Goal: Task Accomplishment & Management: Manage account settings

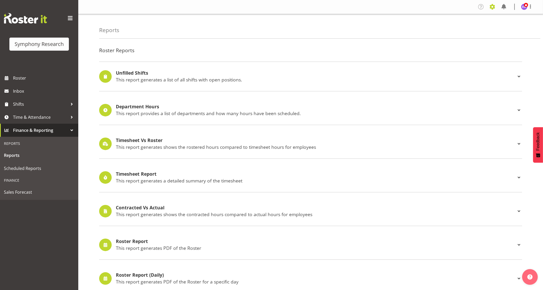
click at [494, 4] on span at bounding box center [492, 7] width 8 height 8
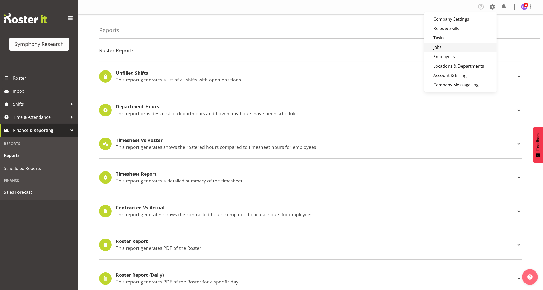
click at [450, 46] on link "Jobs" at bounding box center [460, 47] width 72 height 9
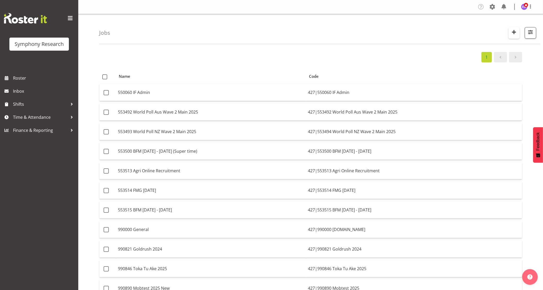
click at [516, 32] on span "button" at bounding box center [514, 32] width 7 height 7
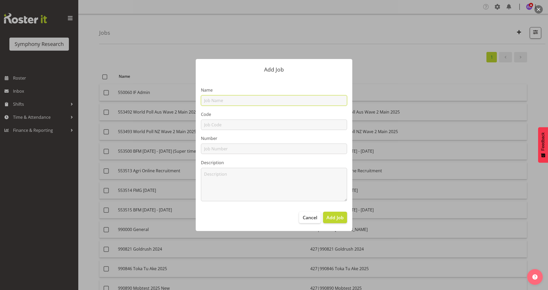
click at [247, 99] on input "text" at bounding box center [274, 100] width 146 height 10
paste input "JN3516 Waikato Marae Submissions"
type input "JN3516 Waikato Marae Submissions"
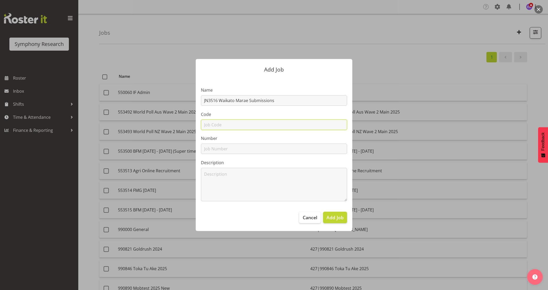
click at [221, 126] on input "text" at bounding box center [274, 125] width 146 height 10
paste input "JN3516 Waikato Marae Submissions"
type input "JN3516 Waikato Marae Submissions"
click at [219, 151] on input "text" at bounding box center [274, 149] width 146 height 10
paste input "JN3516 Waikato Marae Submissions"
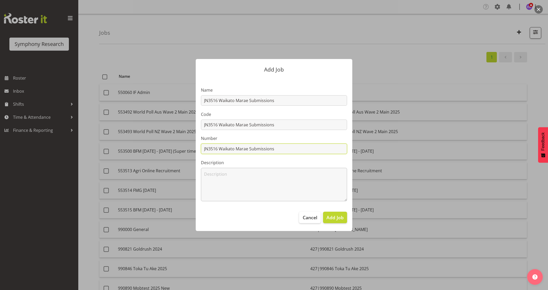
type input "JN3516 Waikato Marae Submissions"
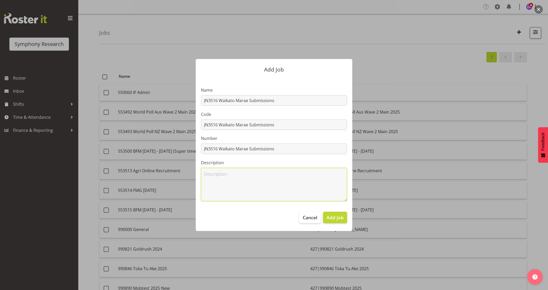
click at [223, 184] on textarea at bounding box center [274, 184] width 146 height 33
paste textarea "JN3516 Waikato Marae Submissions"
type textarea "JN3516 Waikato Marae Submissions"
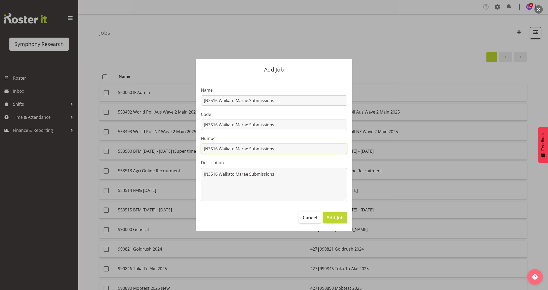
drag, startPoint x: 217, startPoint y: 149, endPoint x: 388, endPoint y: 131, distance: 172.2
click at [381, 136] on div "Add Job Name JN3516 Waikato Marae Submissions Code JN3516 Waikato Marae Submiss…" at bounding box center [274, 145] width 251 height 198
type input "553516"
drag, startPoint x: 209, startPoint y: 125, endPoint x: 185, endPoint y: 102, distance: 33.1
click at [188, 115] on div "Add Job Name JN3516 Waikato Marae Submissions Code JN3516 Waikato Marae Submiss…" at bounding box center [274, 145] width 251 height 198
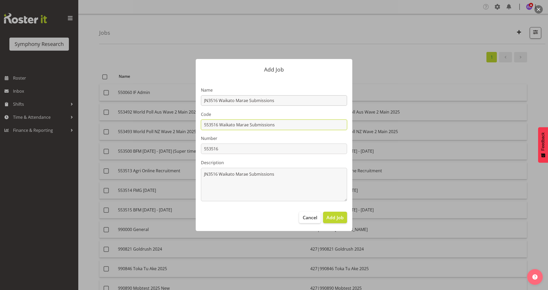
type input "553516 Waikato Marae Submissions"
drag, startPoint x: 209, startPoint y: 99, endPoint x: 174, endPoint y: 93, distance: 35.7
click at [179, 95] on div "Add Job Name JN3516 Waikato Marae Submissions Code 553516 Waikato Marae Submiss…" at bounding box center [274, 145] width 251 height 198
type input "553516 Waikato Marae Submissions"
drag, startPoint x: 250, startPoint y: 123, endPoint x: 355, endPoint y: 123, distance: 104.7
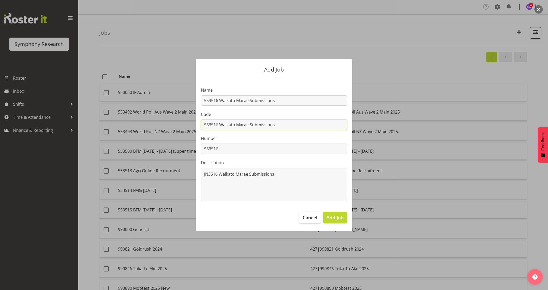
click at [355, 123] on div "Add Job Name 553516 Waikato Marae Submissions Code 553516 Waikato Marae Submiss…" at bounding box center [274, 145] width 167 height 198
drag, startPoint x: 231, startPoint y: 123, endPoint x: 168, endPoint y: 124, distance: 62.7
click at [166, 123] on div "Add Job Name 553516 Waikato Marae Submissions Code 553516 Waikato Marae DE Numb…" at bounding box center [274, 145] width 251 height 198
type input "553516 Waikato Marae DE"
click at [336, 219] on span "Add Job" at bounding box center [335, 217] width 17 height 7
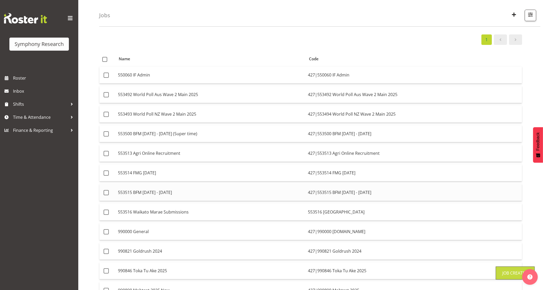
scroll to position [33, 0]
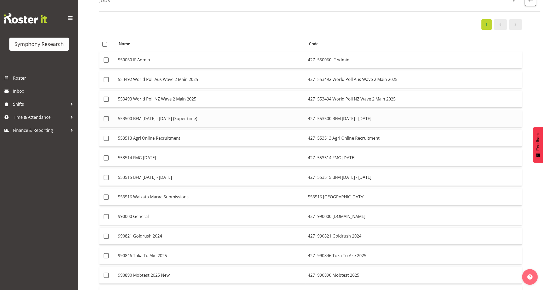
click at [344, 118] on td "427|553500 BFM Jul - Sep 2025" at bounding box center [414, 118] width 216 height 17
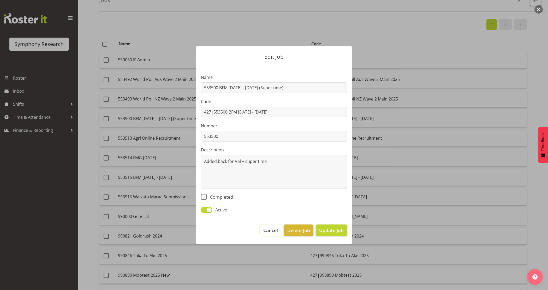
click at [273, 229] on span "Cancel" at bounding box center [270, 230] width 15 height 7
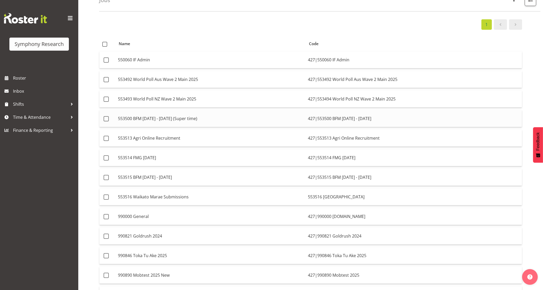
click at [196, 119] on td "553500 BFM Jul - Sep 2025 (Super time)" at bounding box center [211, 118] width 190 height 17
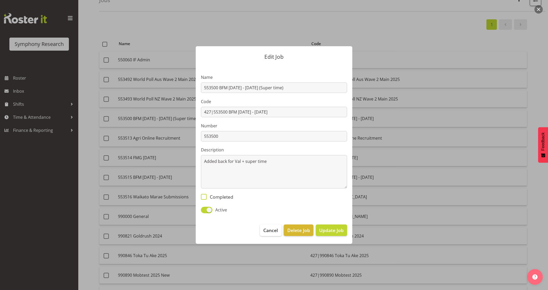
drag, startPoint x: 214, startPoint y: 196, endPoint x: 218, endPoint y: 196, distance: 3.9
click at [215, 196] on span "Completed" at bounding box center [220, 197] width 27 height 6
click at [204, 196] on input "Completed" at bounding box center [202, 196] width 3 height 3
checkbox input "true"
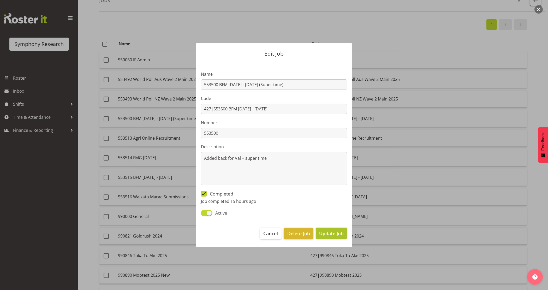
click at [331, 235] on span "Update Job" at bounding box center [331, 233] width 25 height 7
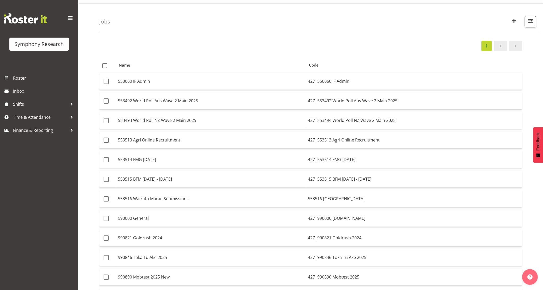
scroll to position [0, 0]
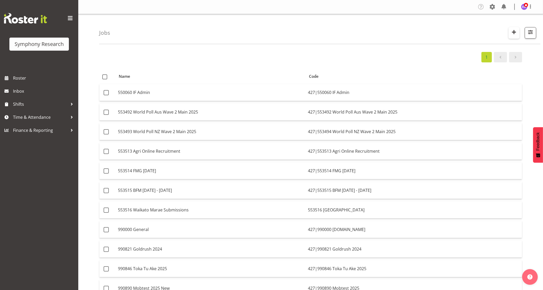
click at [515, 30] on span "button" at bounding box center [514, 32] width 7 height 7
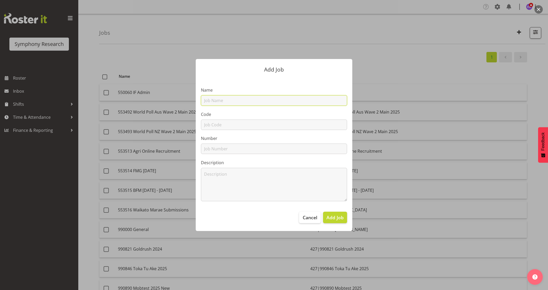
click at [237, 104] on input "text" at bounding box center [274, 100] width 146 height 10
paste input "990899 Hilton"
type input "990899 Hilton"
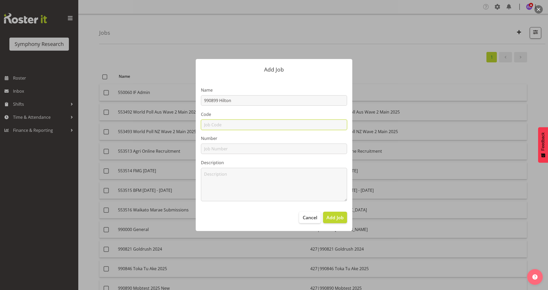
click at [221, 125] on input "text" at bounding box center [274, 125] width 146 height 10
paste input "990899 Hilton"
type input "990899 Hilton"
click at [217, 151] on input "text" at bounding box center [274, 149] width 146 height 10
paste input "990899 Hilton"
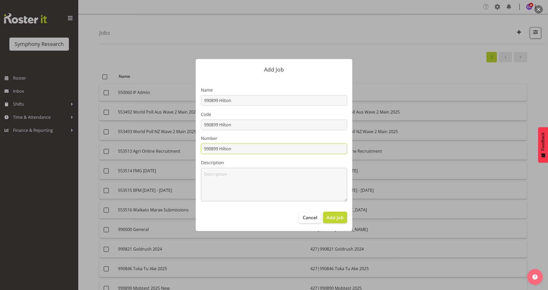
type input "990899 Hilton"
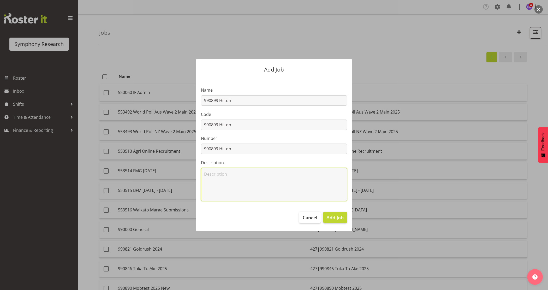
click at [219, 181] on textarea at bounding box center [274, 184] width 146 height 33
paste textarea "990899 Hilton"
type textarea "990899 Hilton"
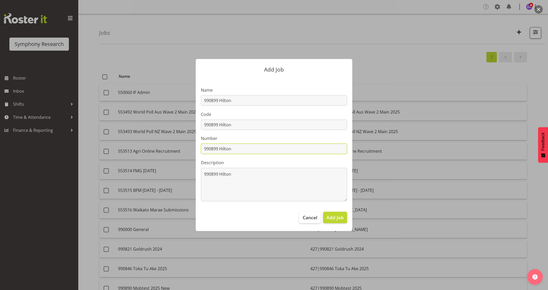
drag, startPoint x: 219, startPoint y: 148, endPoint x: 311, endPoint y: 146, distance: 92.2
click at [310, 146] on input "990899 Hilton" at bounding box center [274, 149] width 146 height 10
type input "990899"
click at [204, 124] on input "990899 Hilton" at bounding box center [274, 125] width 146 height 10
type input "427|990899 Hilton"
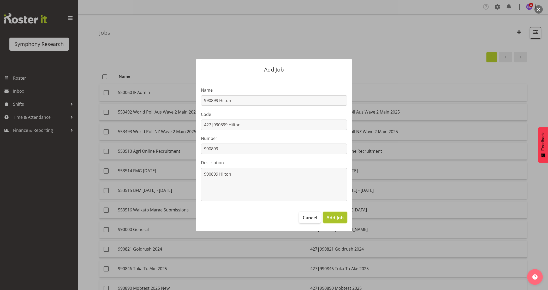
click at [330, 217] on span "Add Job" at bounding box center [335, 217] width 17 height 7
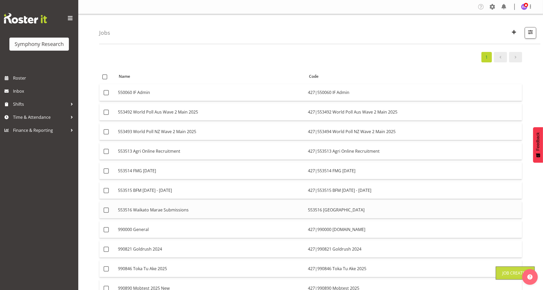
click at [304, 212] on td "553516 Waikato Marae Submissions" at bounding box center [211, 210] width 190 height 17
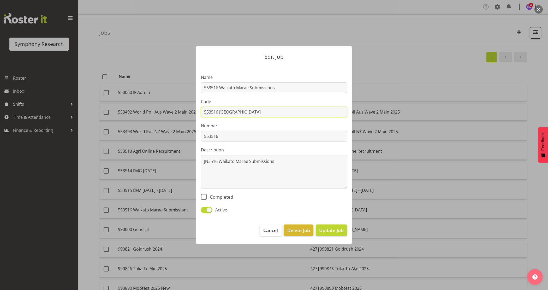
click at [203, 111] on input "553516 Waikato Marae DE" at bounding box center [274, 112] width 146 height 10
type input "427|553516 Waikato Marae DE"
click at [332, 231] on span "Update Job" at bounding box center [331, 230] width 25 height 7
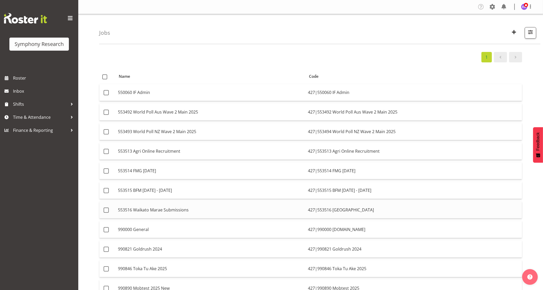
click at [337, 212] on td "427|553516 Waikato Marae DE" at bounding box center [414, 210] width 216 height 17
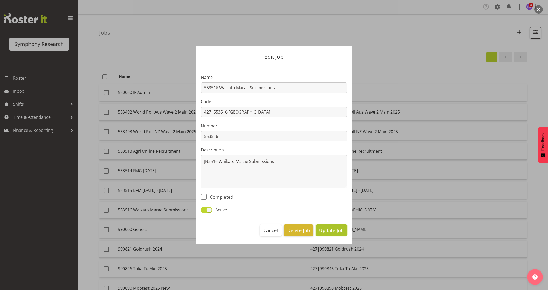
click at [335, 230] on span "Update Job" at bounding box center [331, 230] width 25 height 7
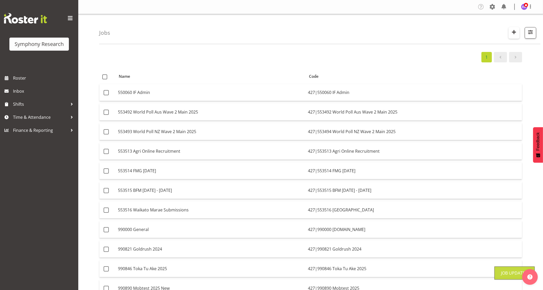
click at [514, 33] on span "button" at bounding box center [514, 32] width 7 height 7
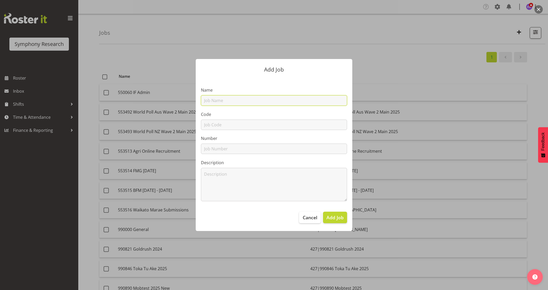
click at [207, 104] on input "text" at bounding box center [274, 100] width 146 height 10
paste input "990901 Foundation North"
type input "990901 Foundation North"
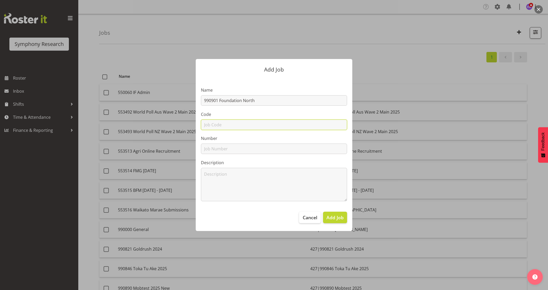
click at [213, 126] on input "text" at bounding box center [274, 125] width 146 height 10
paste input "990901 Foundation North"
type input "990901 Foundation North"
drag, startPoint x: 216, startPoint y: 144, endPoint x: 219, endPoint y: 153, distance: 9.3
click at [216, 144] on input "text" at bounding box center [274, 149] width 146 height 10
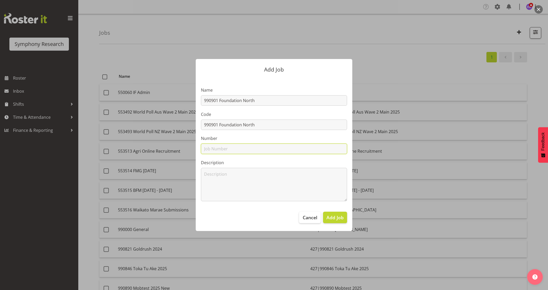
paste input "990901 Foundation North"
type input "990901 Foundation North"
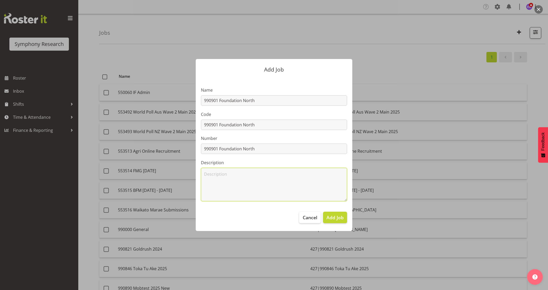
click at [217, 185] on textarea at bounding box center [274, 184] width 146 height 33
paste textarea "990901 Foundation North"
type textarea "990901 Foundation North"
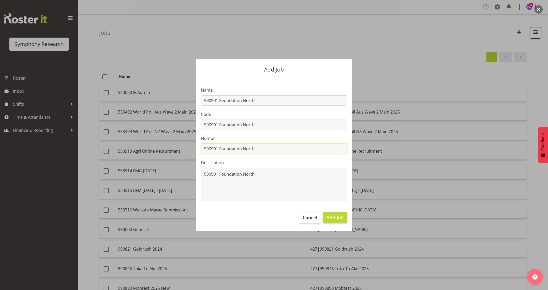
drag, startPoint x: 217, startPoint y: 147, endPoint x: 343, endPoint y: 143, distance: 125.9
click at [334, 144] on input "990901 Foundation North" at bounding box center [274, 149] width 146 height 10
type input "990901"
click at [204, 126] on input "990901 Foundation North" at bounding box center [274, 125] width 146 height 10
type input "427|990901 Foundation North"
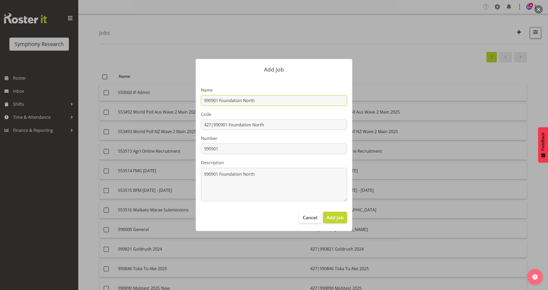
click at [217, 101] on input "990901 Foundation North" at bounding box center [274, 100] width 146 height 10
click at [264, 99] on input "990901 Foundation North" at bounding box center [274, 100] width 146 height 10
click at [337, 221] on span "Add Job" at bounding box center [335, 217] width 17 height 7
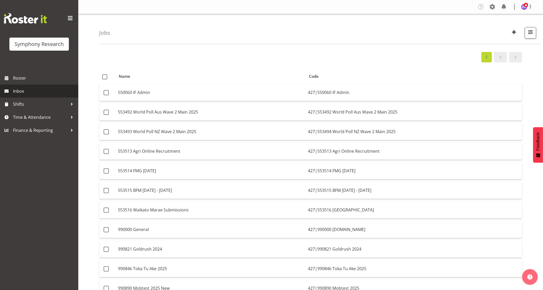
click at [27, 86] on link "Inbox" at bounding box center [39, 91] width 78 height 13
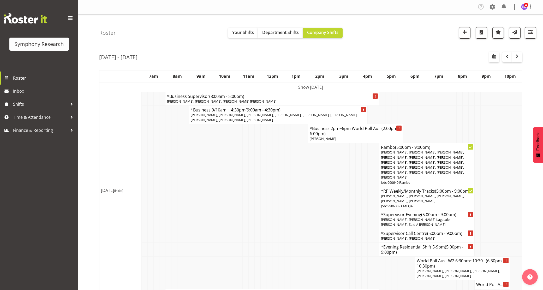
select select "shift"
click at [530, 33] on span "button" at bounding box center [530, 32] width 7 height 7
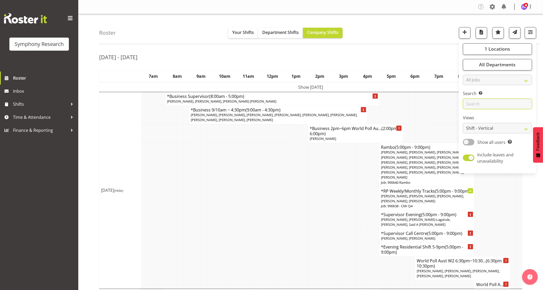
click at [489, 105] on input "text" at bounding box center [497, 104] width 69 height 10
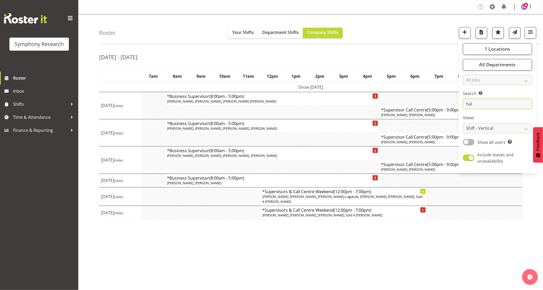
type input "hal"
click at [427, 34] on div "Roster Your Shifts Department Shifts Company Shifts 1 Locations Clear MM Sympho…" at bounding box center [319, 29] width 441 height 30
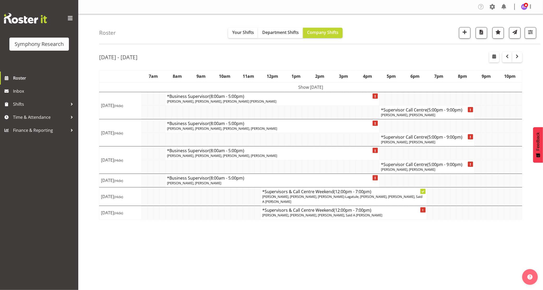
click at [178, 262] on div "Company Settings Roles & Skills Tasks Jobs Employees Locations & Departments Ac…" at bounding box center [310, 145] width 465 height 290
click at [181, 245] on div "Oct 6th - 12th, 2025 October 06 - 12, 2025 Today Day Week Fortnight Month calen…" at bounding box center [321, 152] width 444 height 209
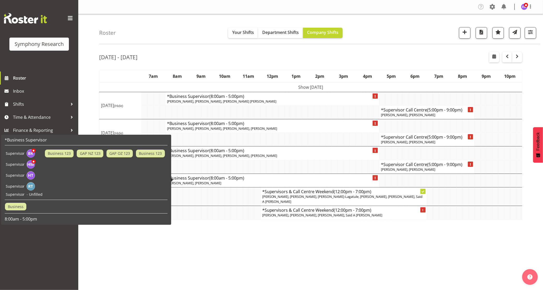
click at [208, 240] on div "Oct 6th - 12th, 2025 October 06 - 12, 2025 Today Day Week Fortnight Month calen…" at bounding box center [321, 152] width 444 height 209
